Goal: Transaction & Acquisition: Purchase product/service

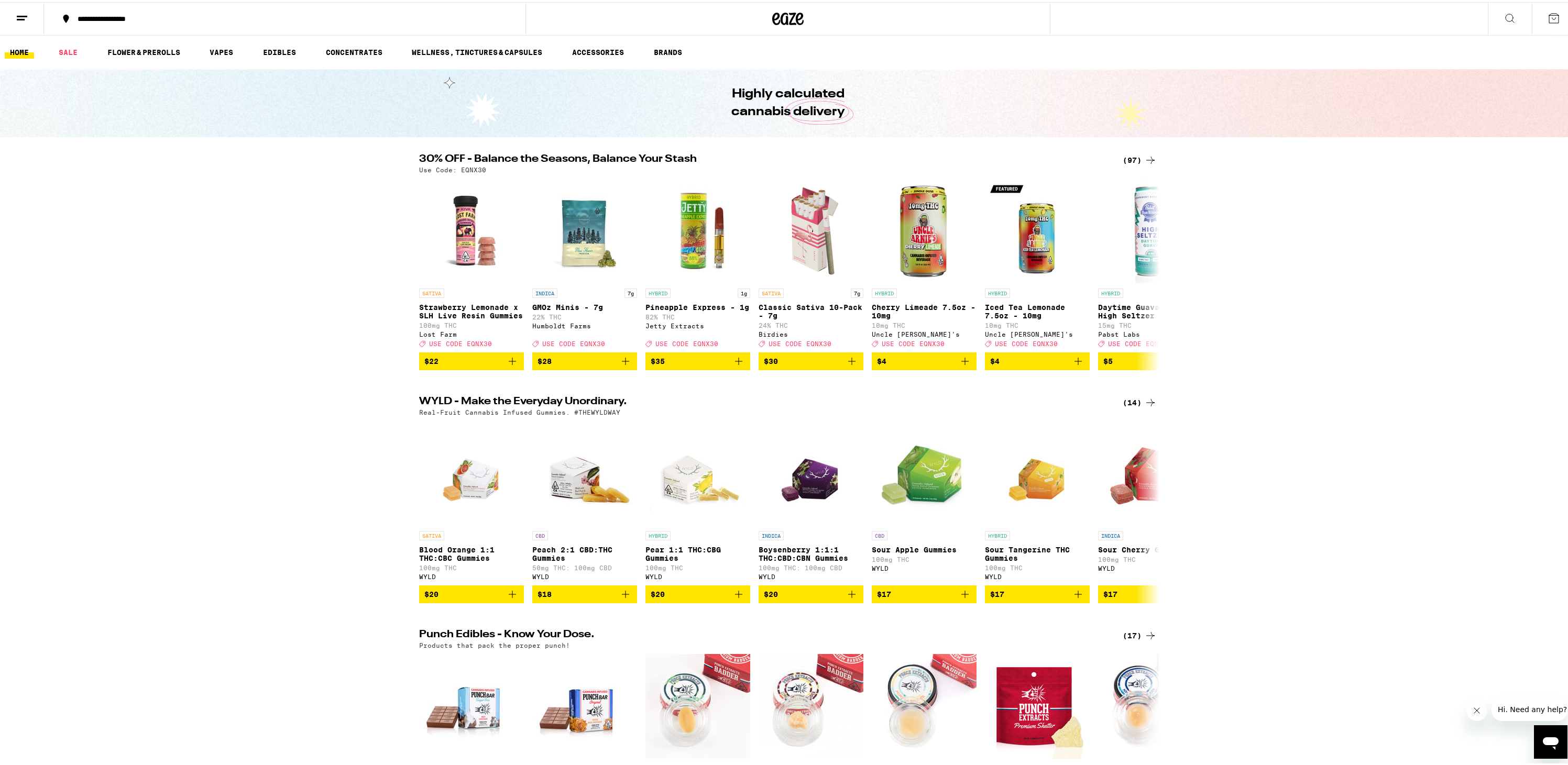
click at [1129, 156] on div "(97)" at bounding box center [1140, 158] width 34 height 13
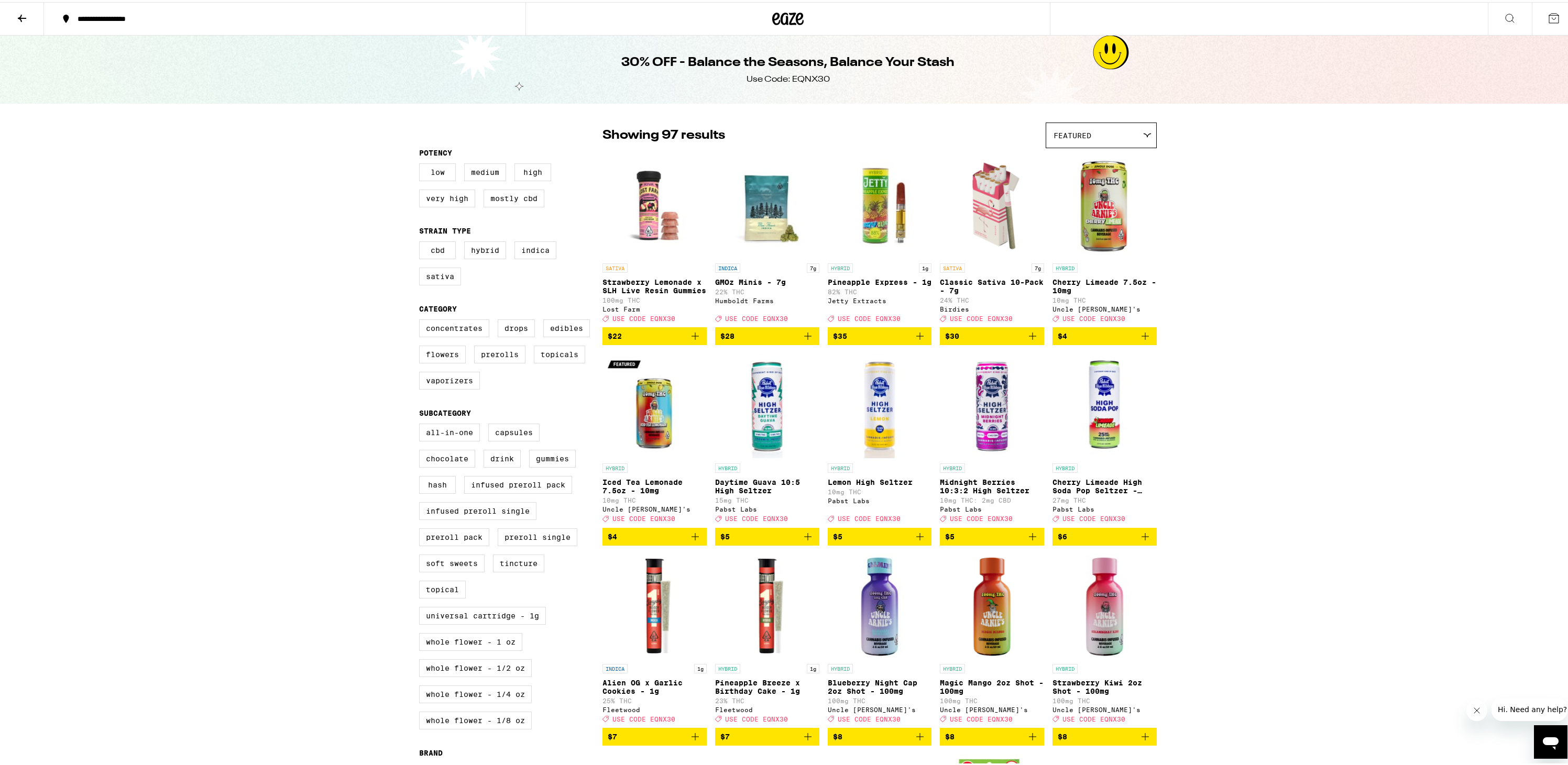
click at [22, 6] on button at bounding box center [22, 17] width 44 height 33
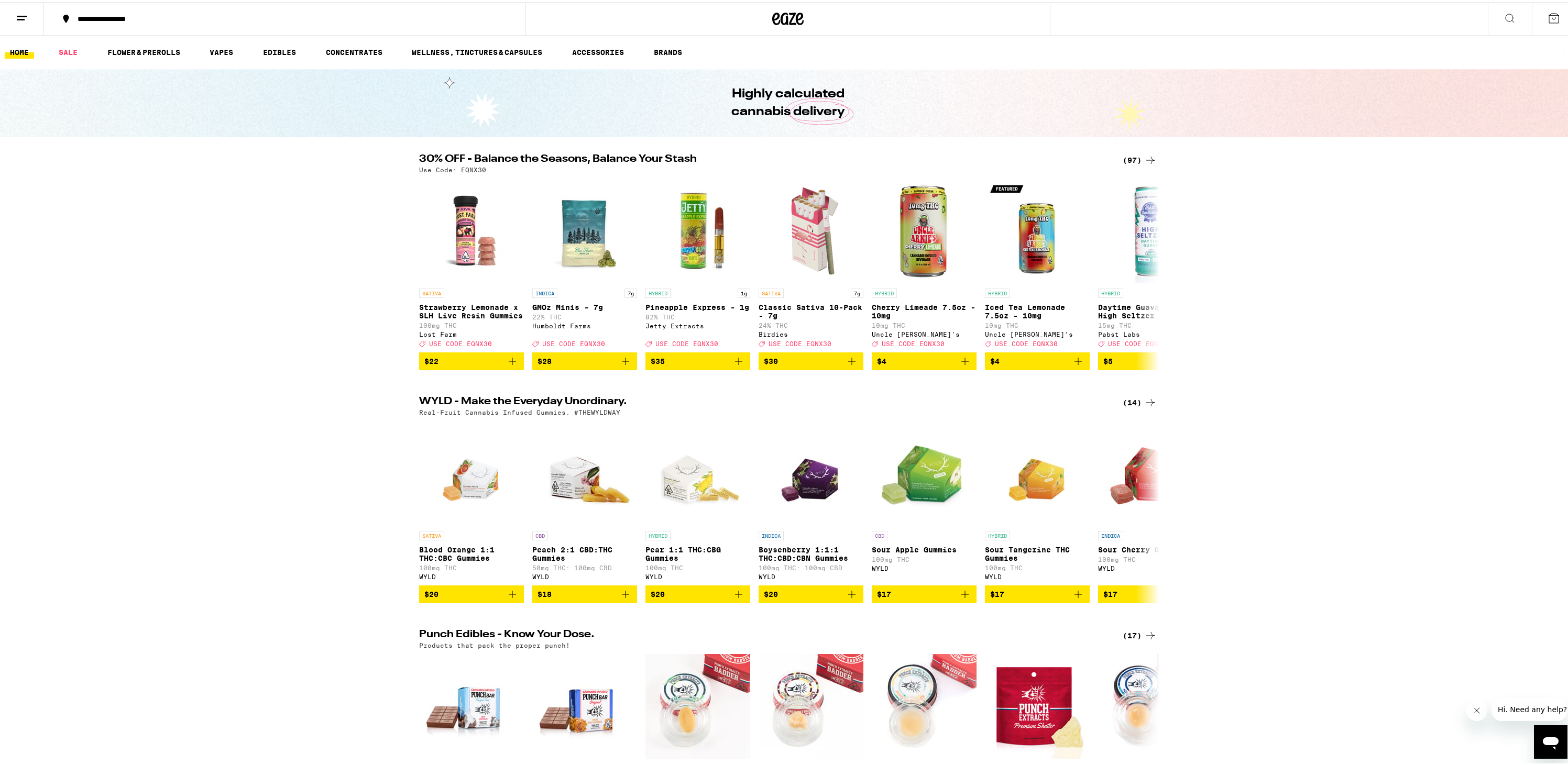
click at [1509, 21] on button at bounding box center [1510, 17] width 44 height 33
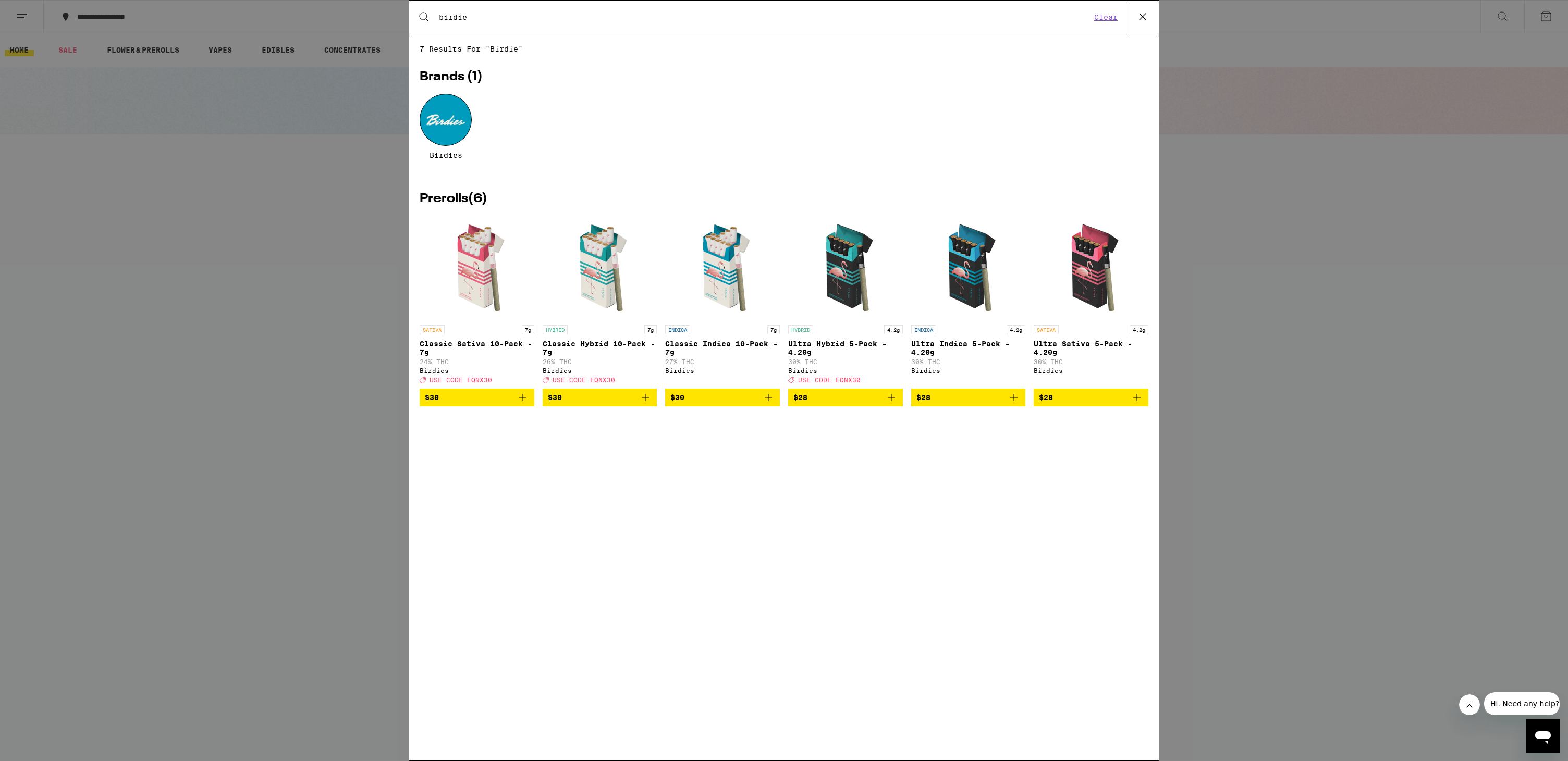
type input "birdie"
click at [443, 139] on div at bounding box center [446, 120] width 52 height 52
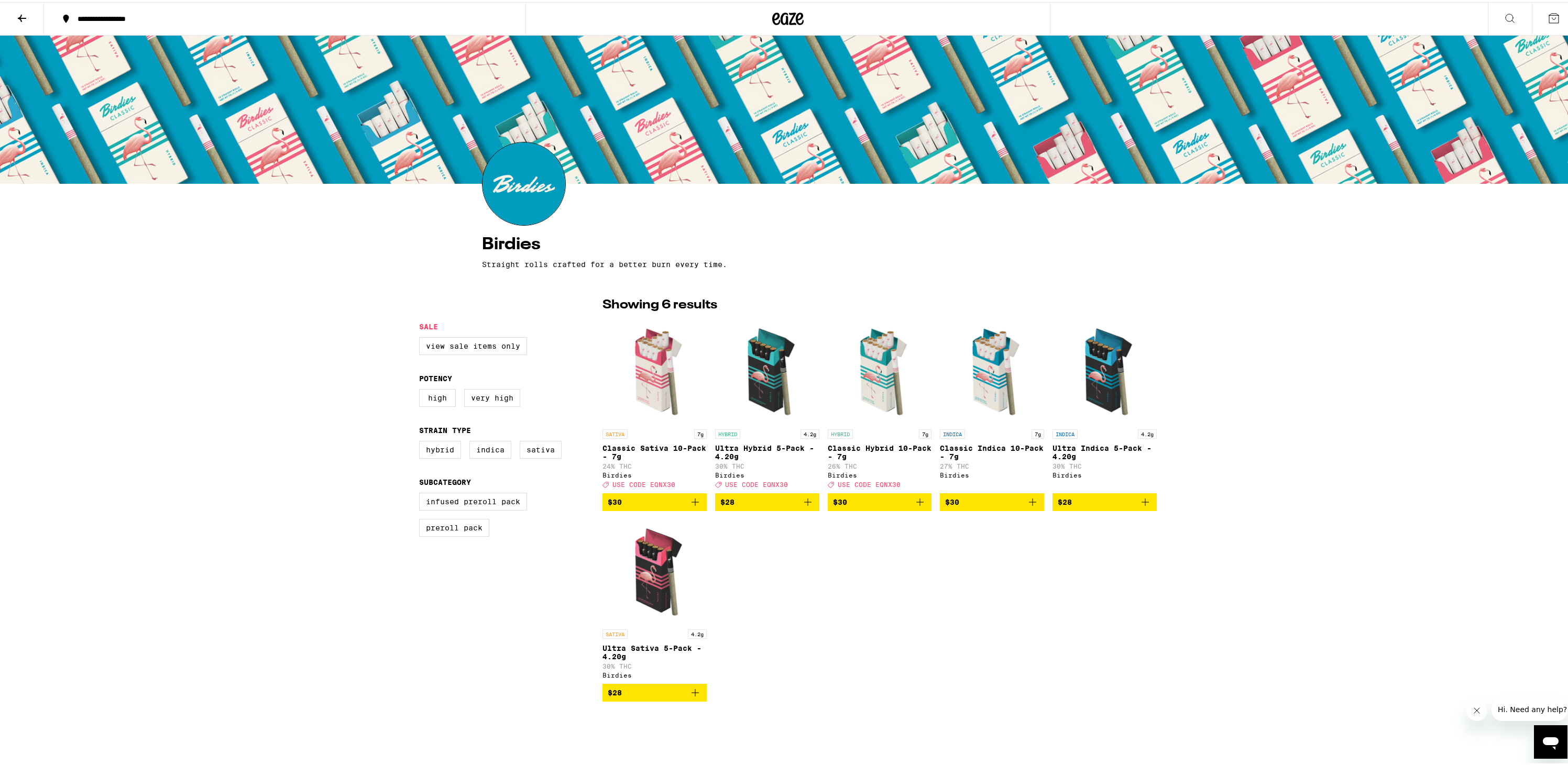
click at [1031, 504] on icon "Add to bag" at bounding box center [1033, 500] width 7 height 7
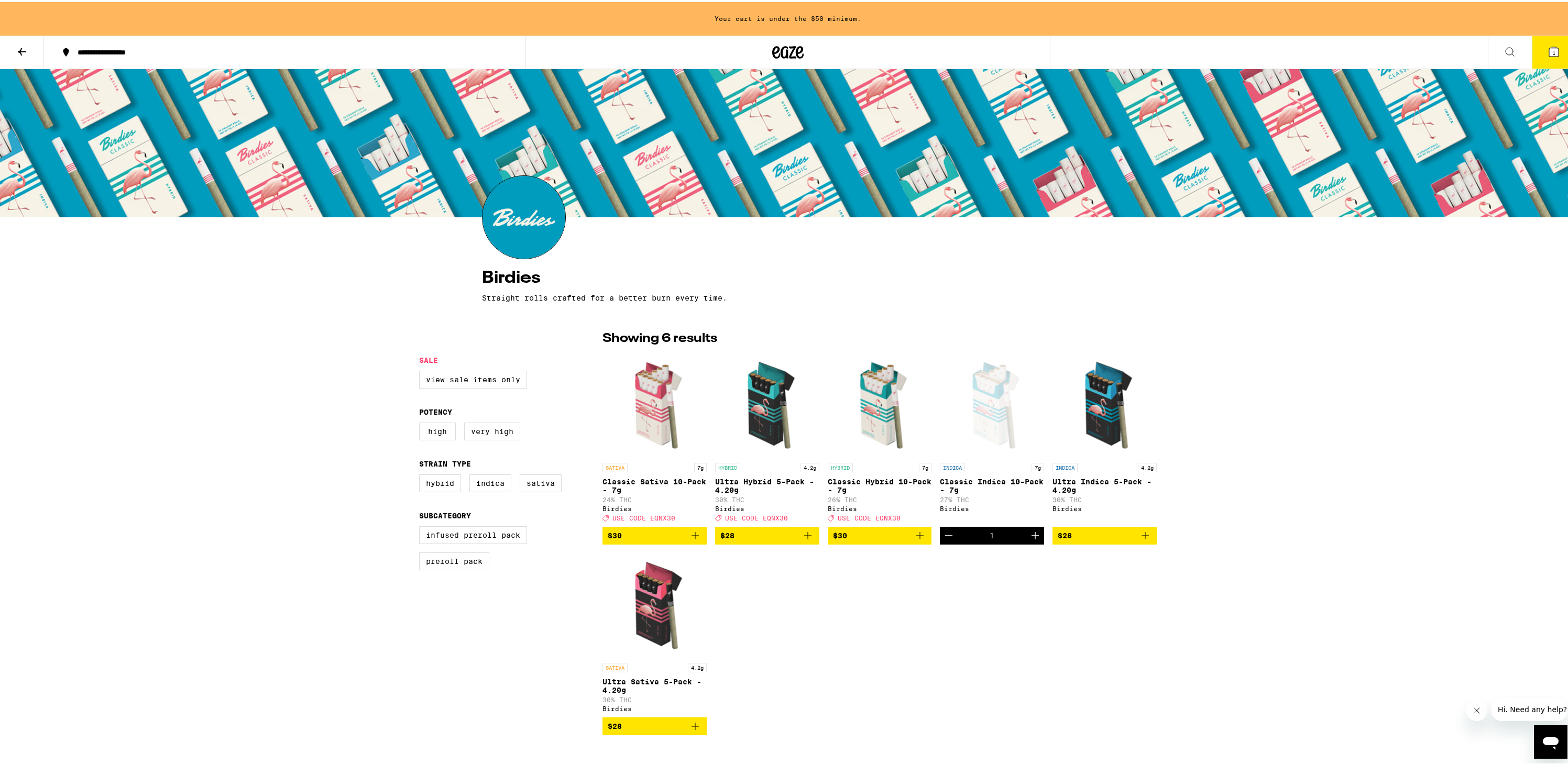
click at [914, 539] on icon "Add to bag" at bounding box center [920, 533] width 13 height 13
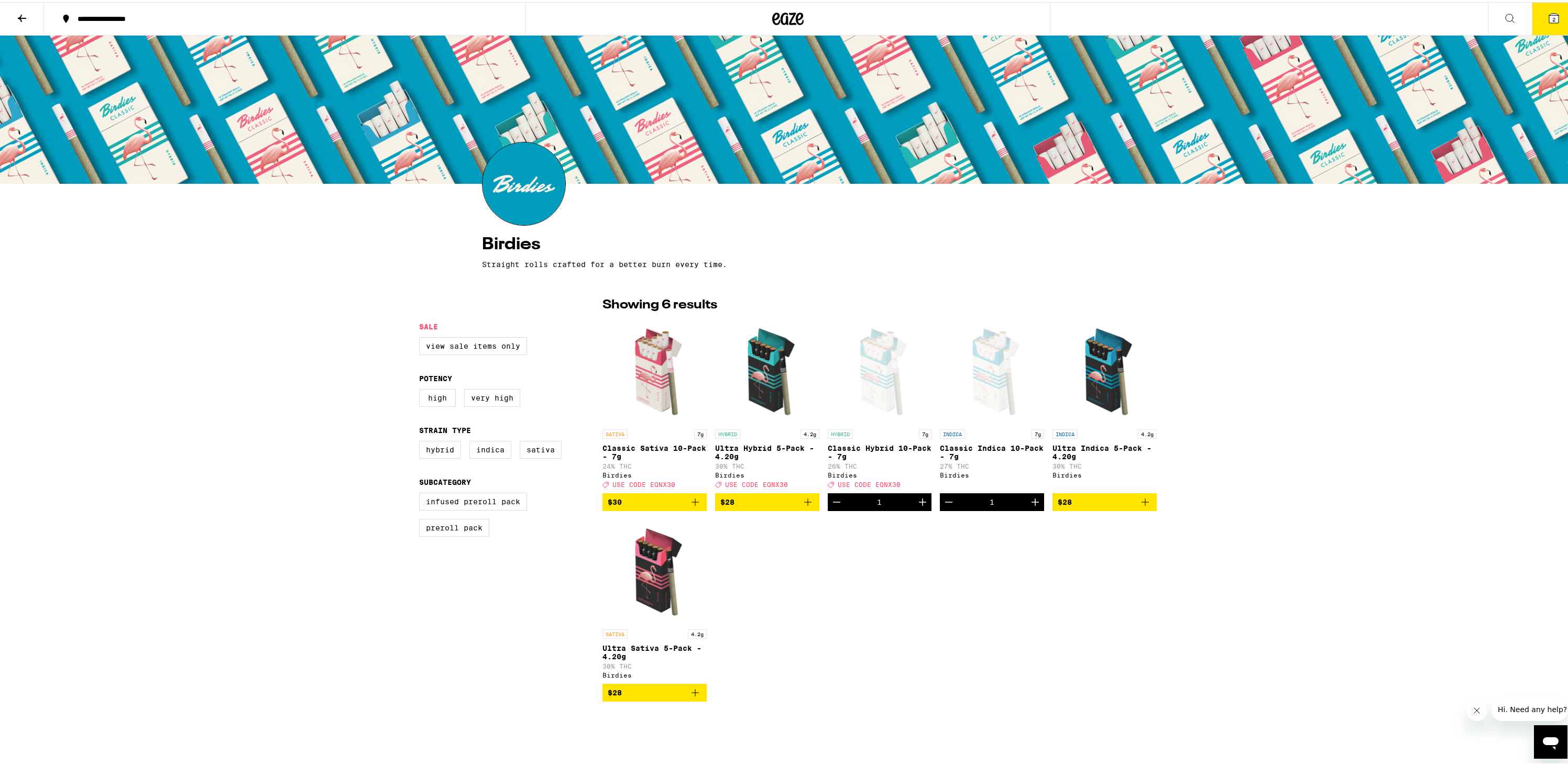
click at [1555, 24] on button "2" at bounding box center [1554, 17] width 44 height 32
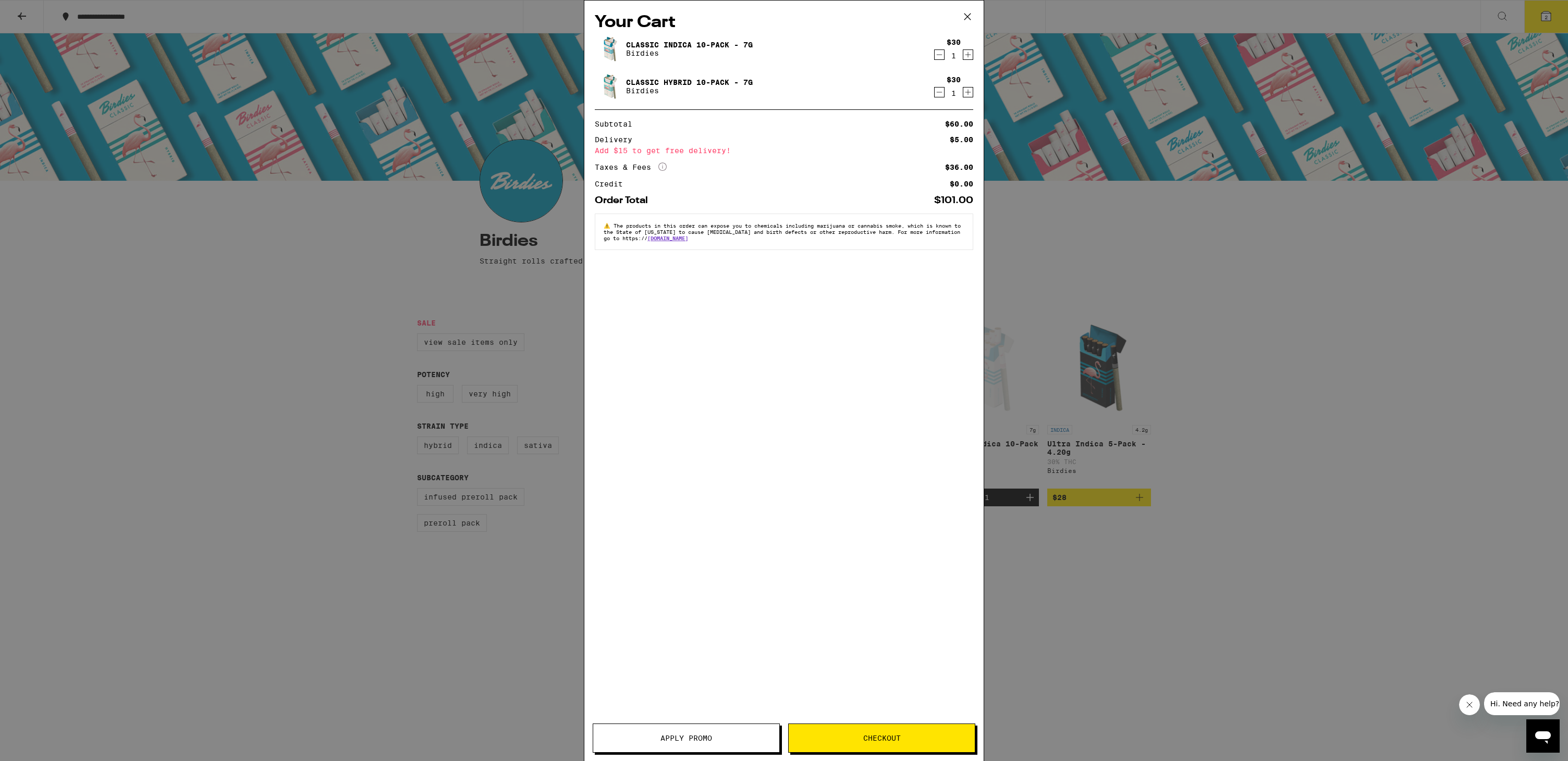
click at [708, 735] on span "Apply Promo" at bounding box center [686, 738] width 52 height 7
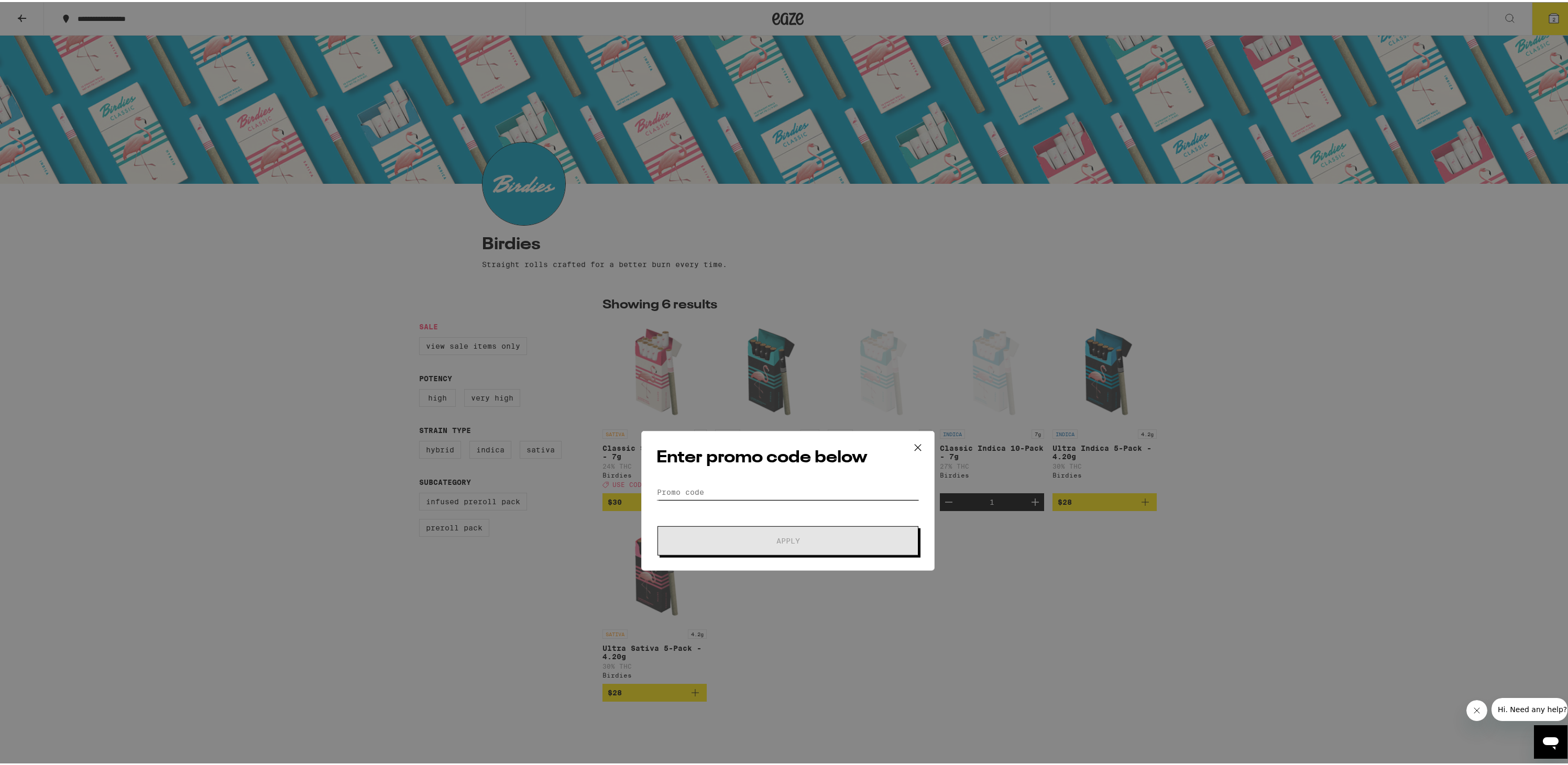
click at [732, 371] on input "Promo Code" at bounding box center [788, 374] width 263 height 16
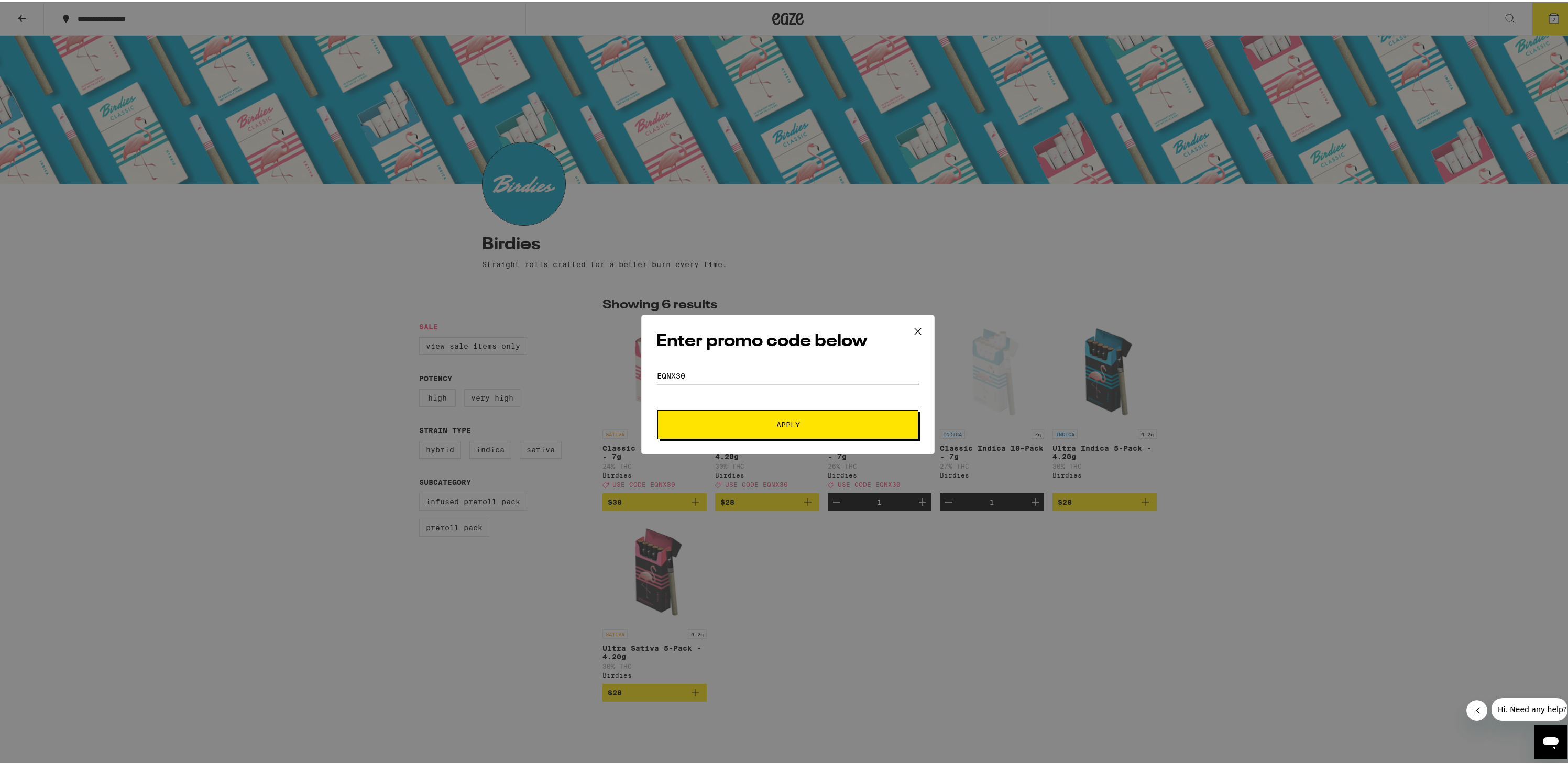
type input "EQNX30"
click at [856, 425] on span "Apply" at bounding box center [788, 423] width 188 height 7
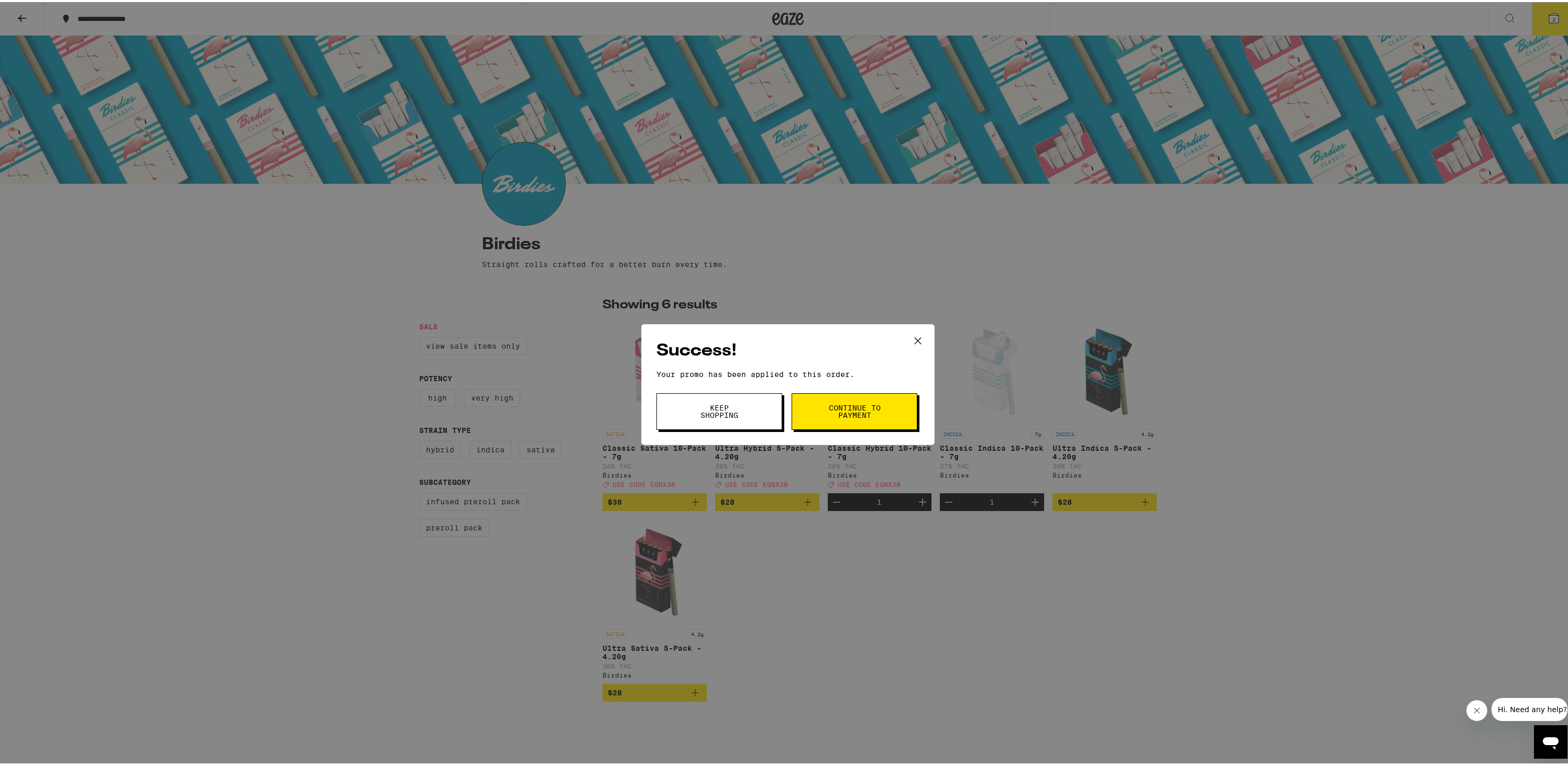
click at [881, 415] on button "Continue to payment" at bounding box center [855, 410] width 126 height 37
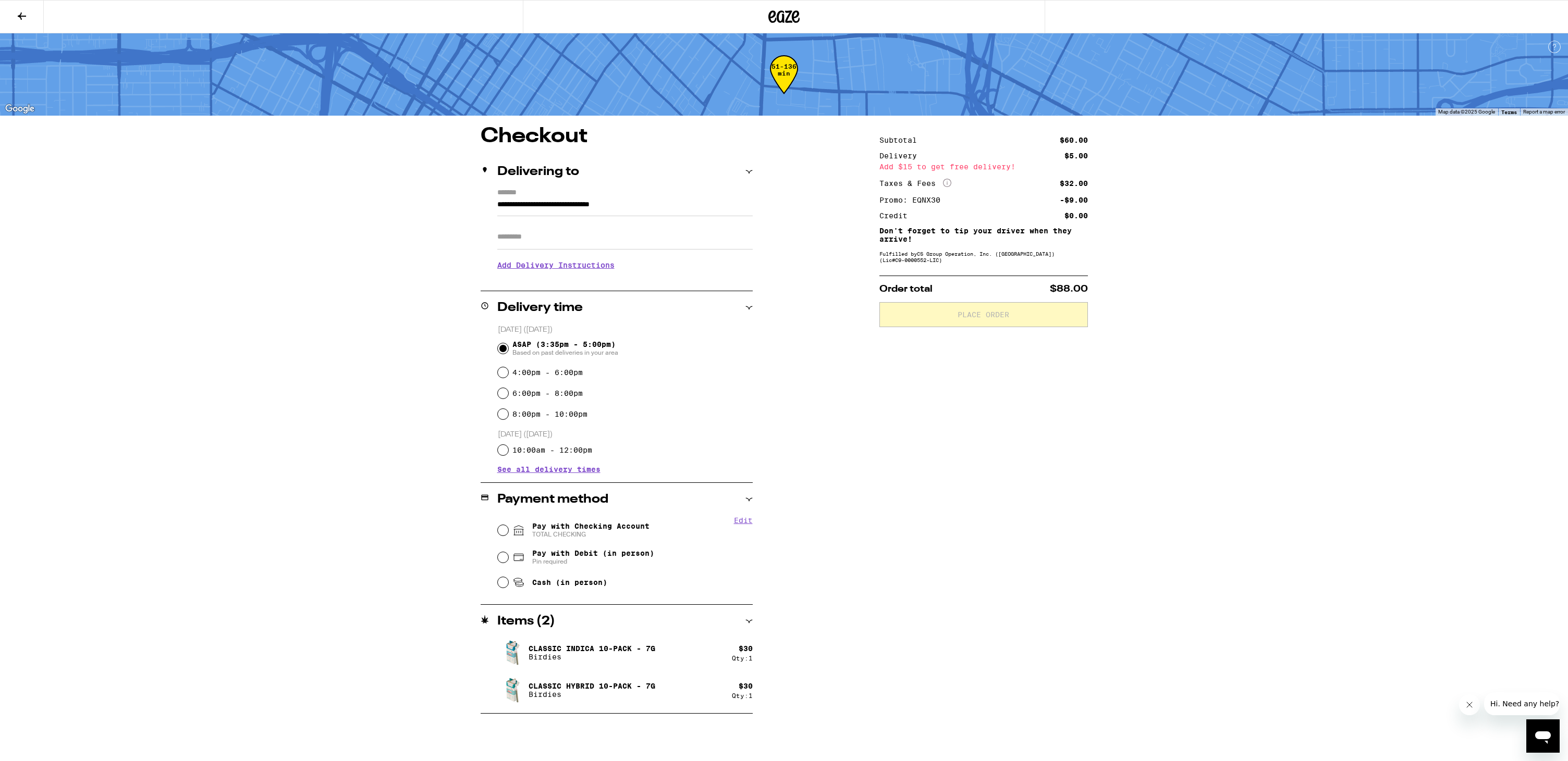
click at [570, 232] on input "Apt/Suite" at bounding box center [625, 237] width 256 height 25
click at [525, 581] on span "Cash (in person)" at bounding box center [560, 582] width 95 height 13
click at [508, 581] on input "Cash (in person)" at bounding box center [503, 582] width 10 height 10
radio input "true"
click at [945, 323] on button "Place Order" at bounding box center [984, 314] width 209 height 25
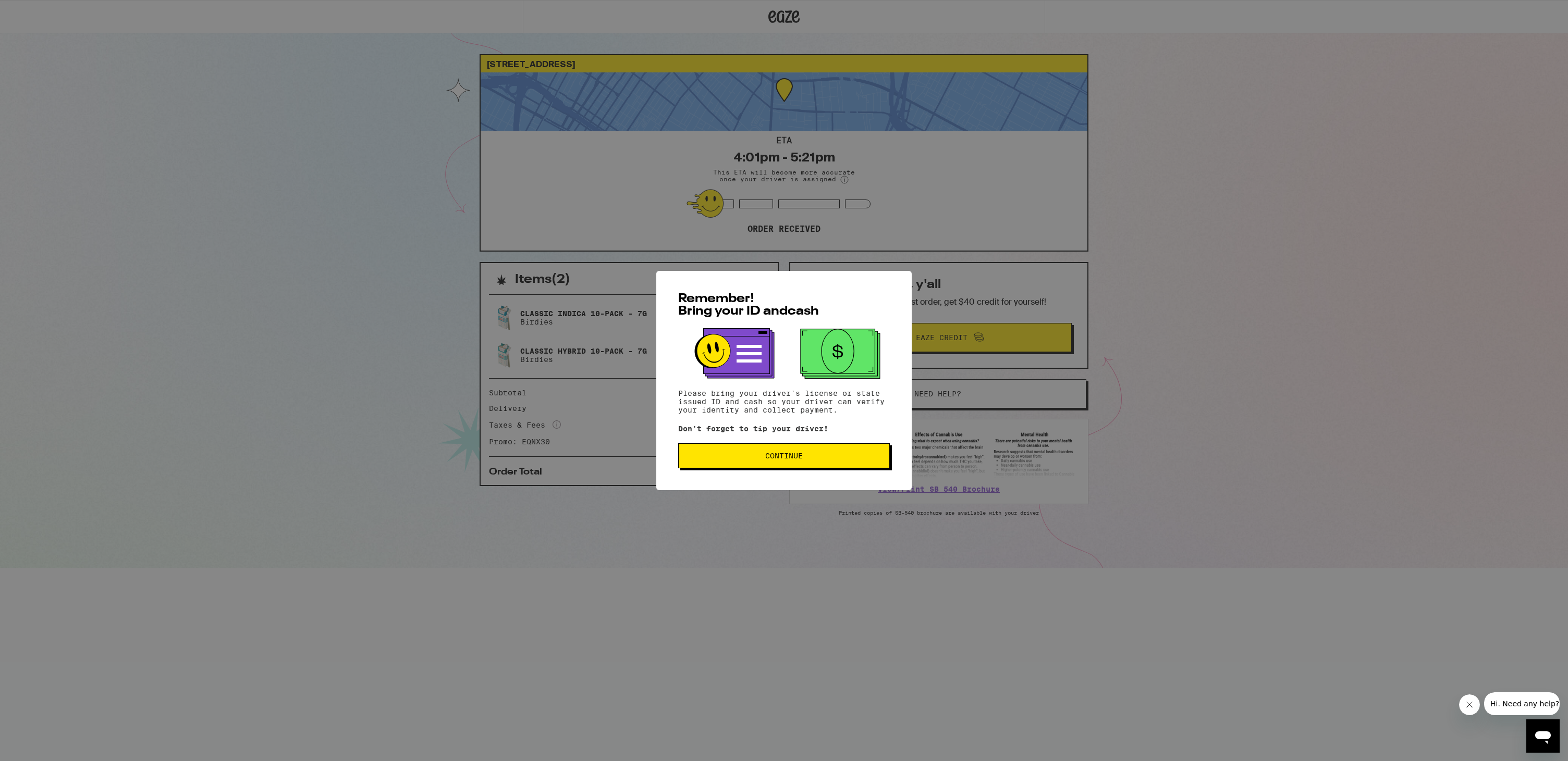
click at [844, 459] on span "Continue" at bounding box center [784, 456] width 194 height 7
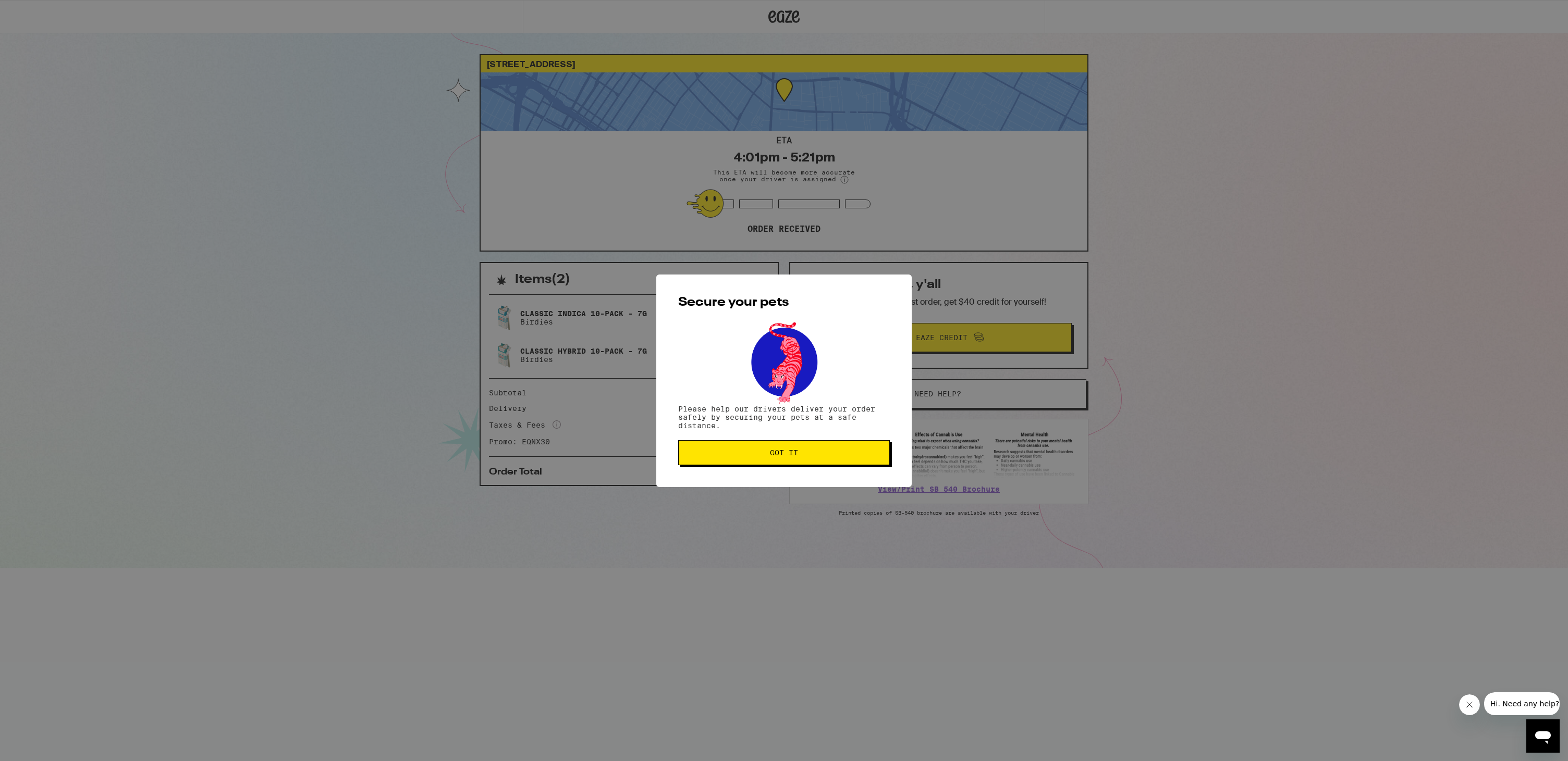
click at [844, 459] on button "Got it" at bounding box center [784, 453] width 212 height 25
